Goal: Task Accomplishment & Management: Use online tool/utility

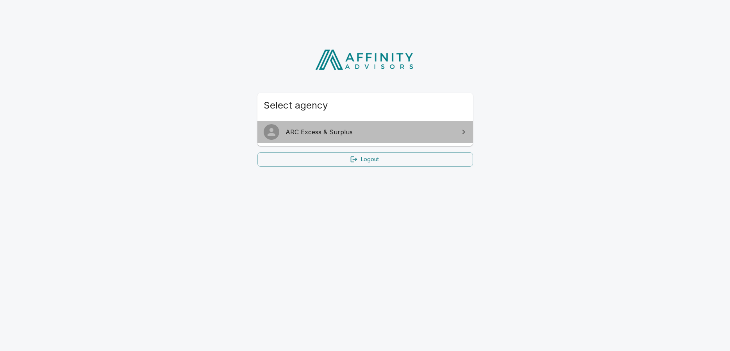
click at [344, 128] on span "ARC Excess & Surplus" at bounding box center [370, 131] width 169 height 9
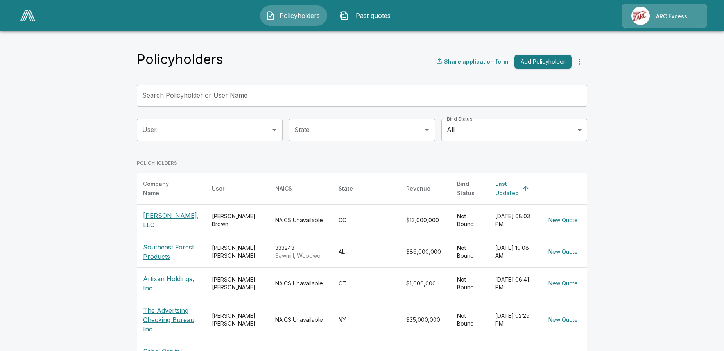
click at [241, 92] on input "Search Policyholder or User Name" at bounding box center [358, 96] width 442 height 22
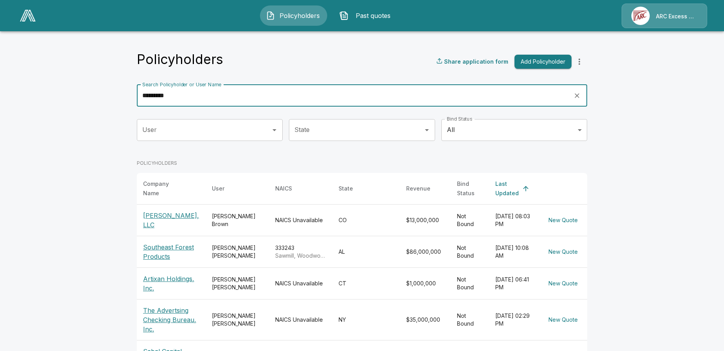
type input "*********"
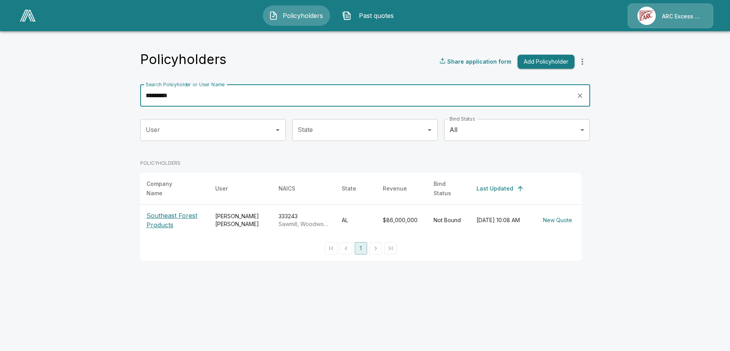
click at [177, 211] on p "Southeast Forest Products" at bounding box center [175, 220] width 56 height 19
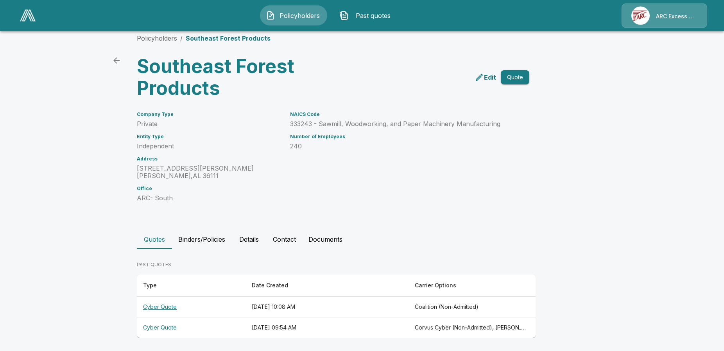
scroll to position [12, 0]
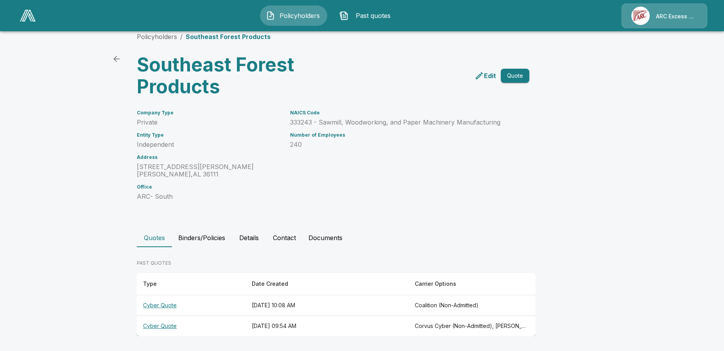
click at [257, 240] on button "Details" at bounding box center [248, 238] width 35 height 19
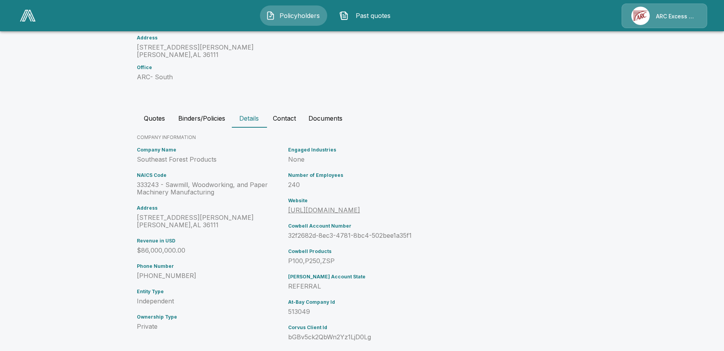
scroll to position [0, 0]
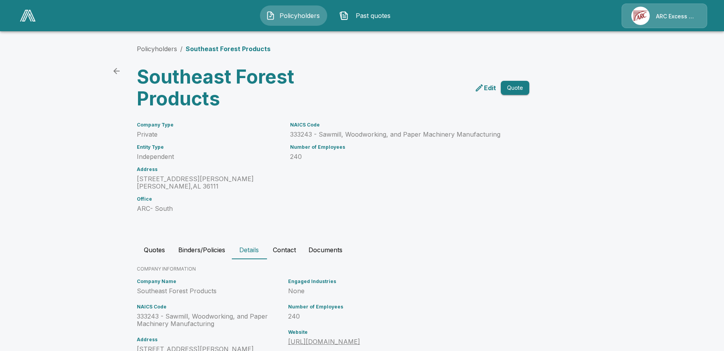
click at [336, 249] on button "Documents" at bounding box center [325, 250] width 47 height 19
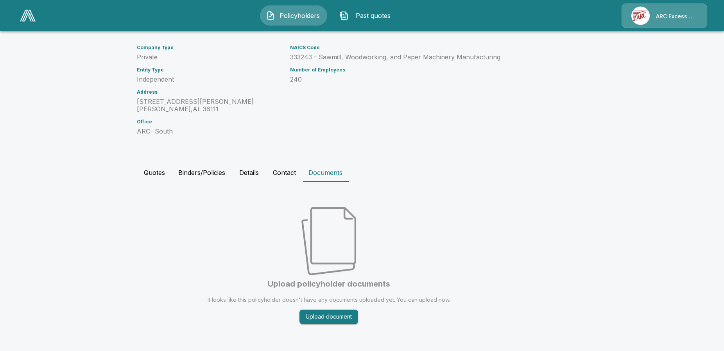
scroll to position [78, 0]
click at [190, 171] on button "Binders/Policies" at bounding box center [201, 172] width 59 height 19
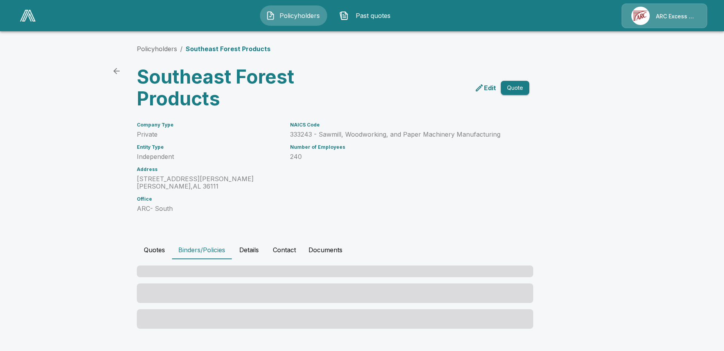
scroll to position [0, 0]
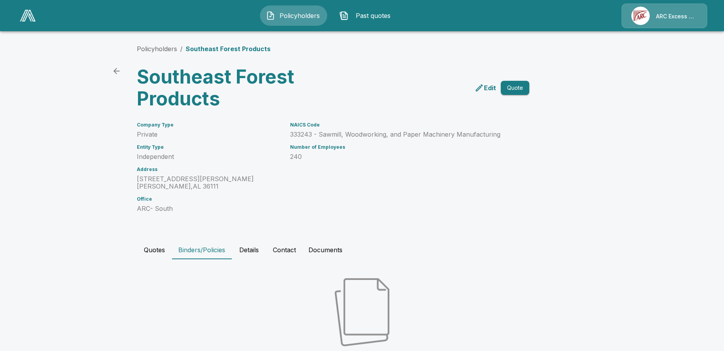
click at [154, 250] on button "Quotes" at bounding box center [154, 250] width 35 height 19
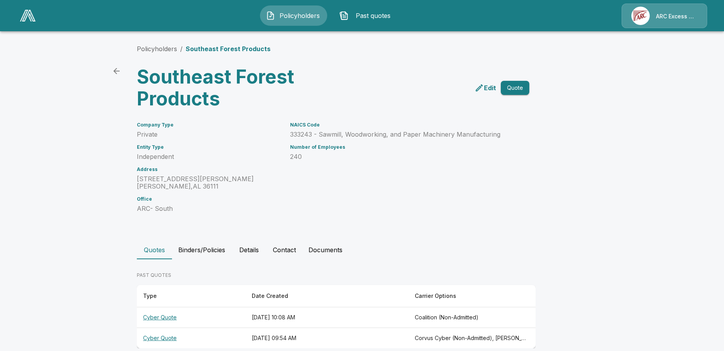
scroll to position [12, 0]
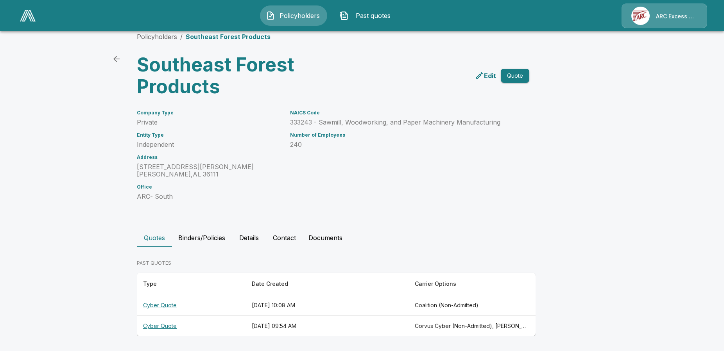
click at [161, 327] on th "Cyber Quote" at bounding box center [191, 326] width 109 height 21
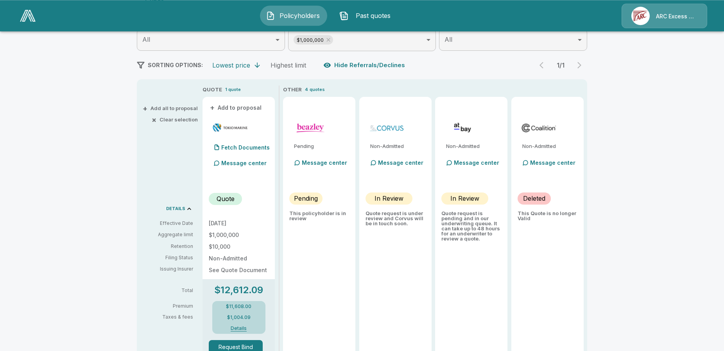
scroll to position [159, 0]
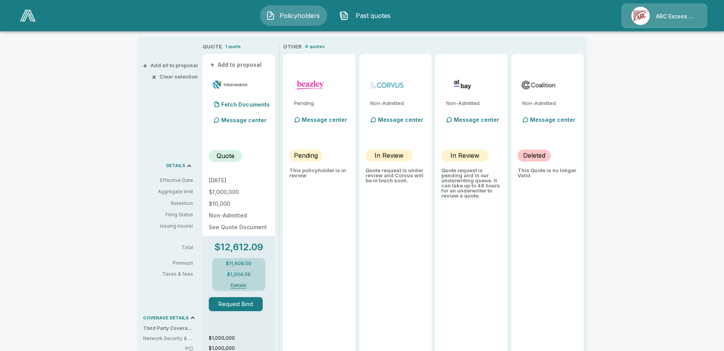
click at [229, 158] on p "Quote" at bounding box center [226, 155] width 18 height 9
click at [243, 285] on button "Details" at bounding box center [238, 285] width 31 height 5
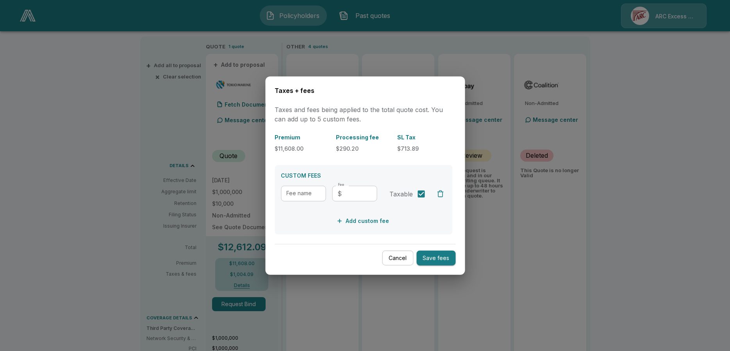
click at [404, 258] on button "Cancel" at bounding box center [397, 258] width 31 height 15
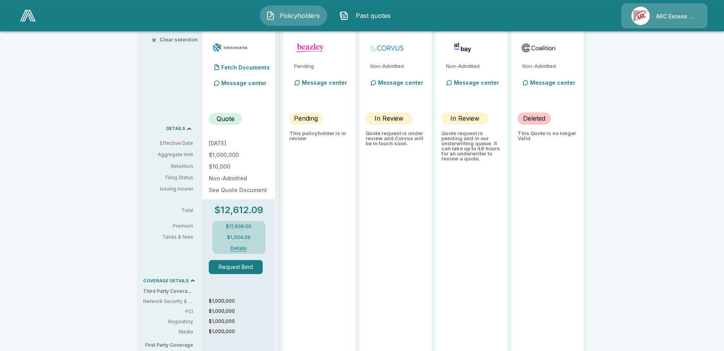
scroll to position [199, 0]
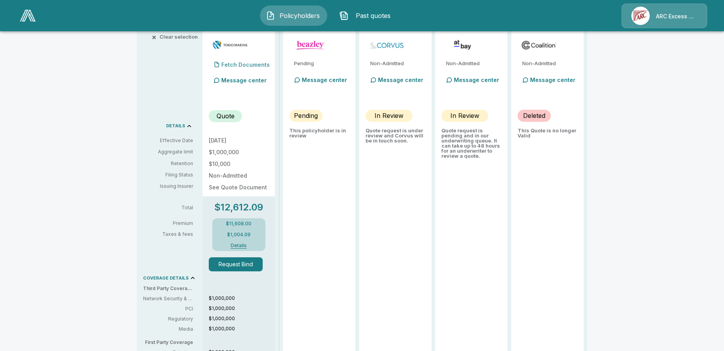
click at [245, 67] on p "Fetch Documents" at bounding box center [245, 64] width 48 height 5
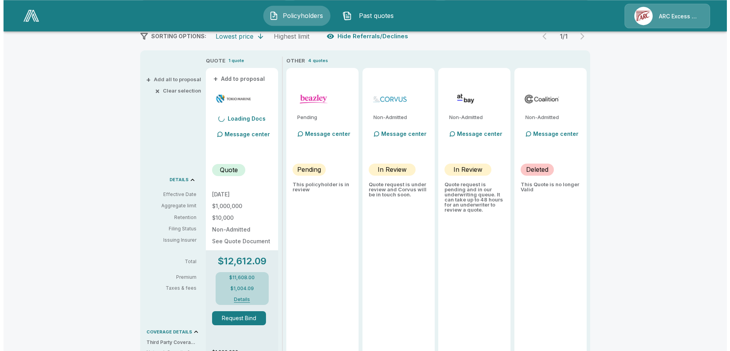
scroll to position [120, 0]
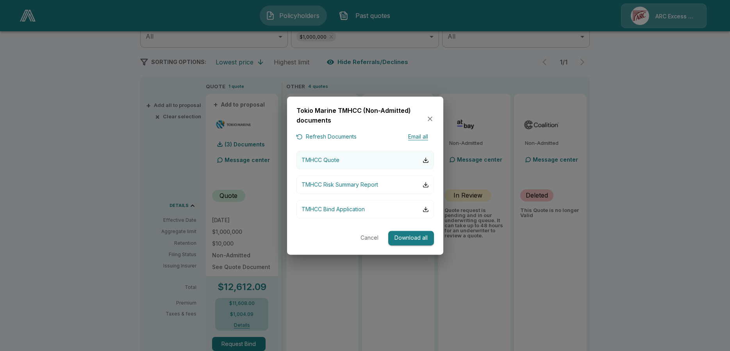
click at [344, 160] on button "TMHCC Quote" at bounding box center [366, 160] width 138 height 18
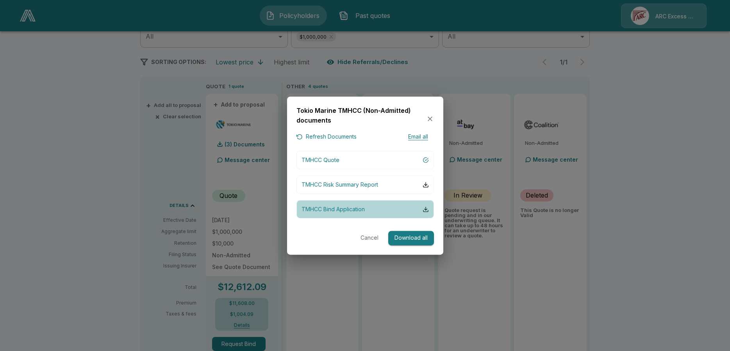
click at [358, 210] on p "TMHCC Bind Application" at bounding box center [333, 210] width 63 height 8
